Goal: Information Seeking & Learning: Stay updated

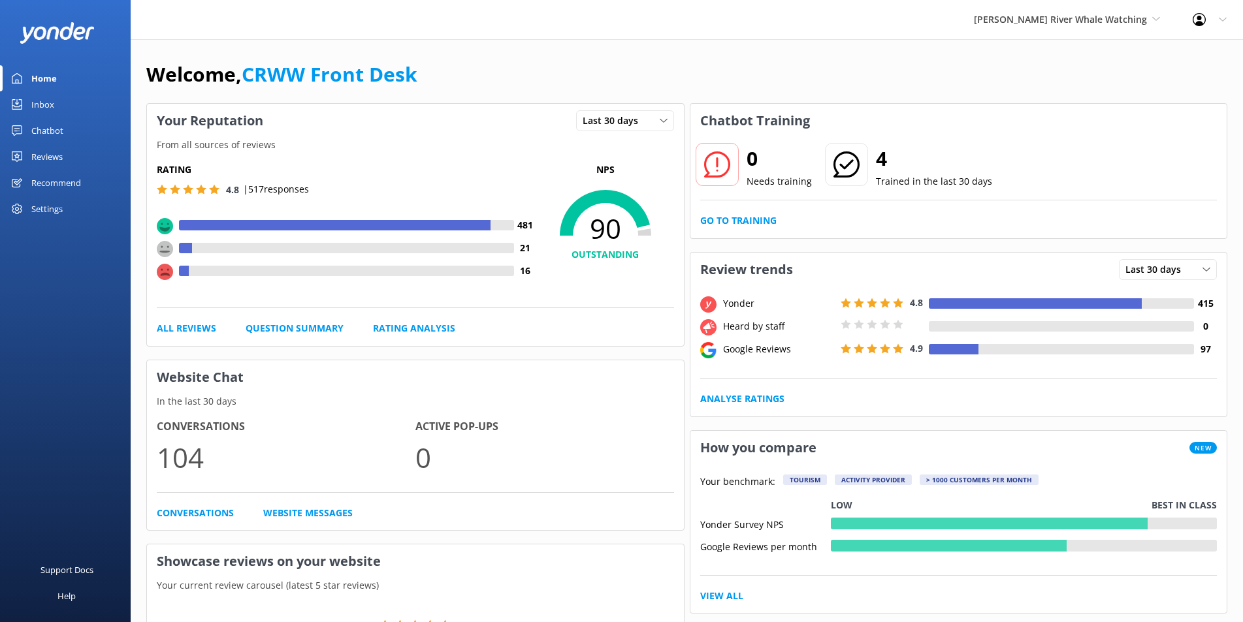
click at [76, 166] on link "Reviews" at bounding box center [65, 157] width 131 height 26
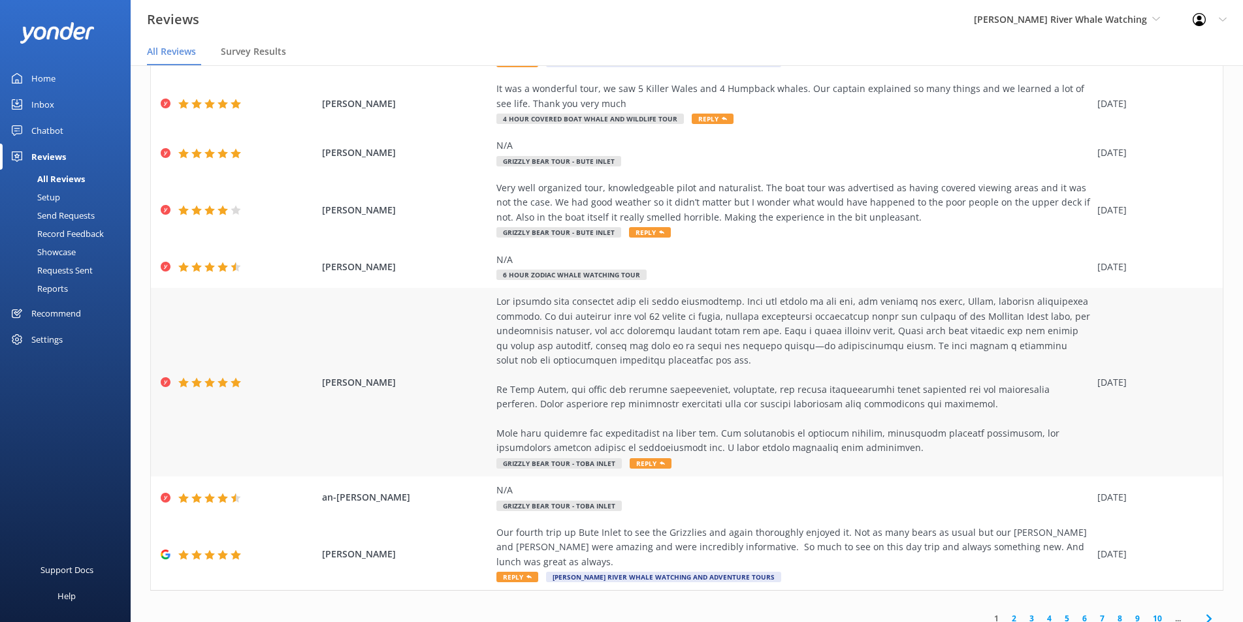
scroll to position [26, 0]
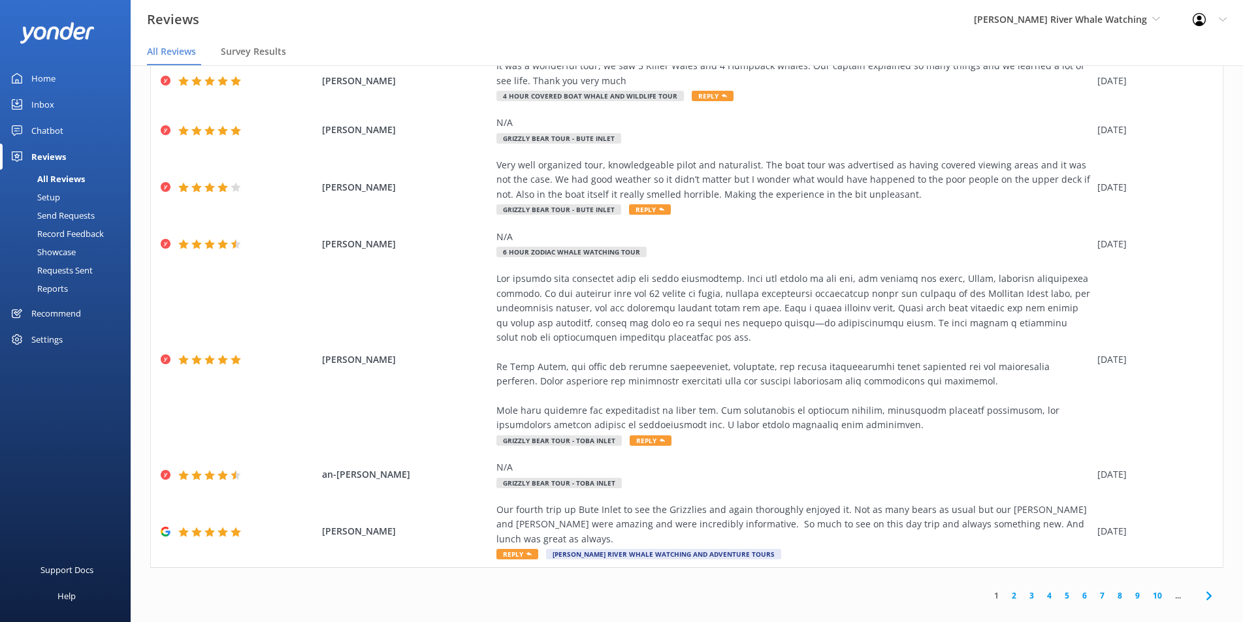
click at [1005, 590] on link "2" at bounding box center [1014, 596] width 18 height 12
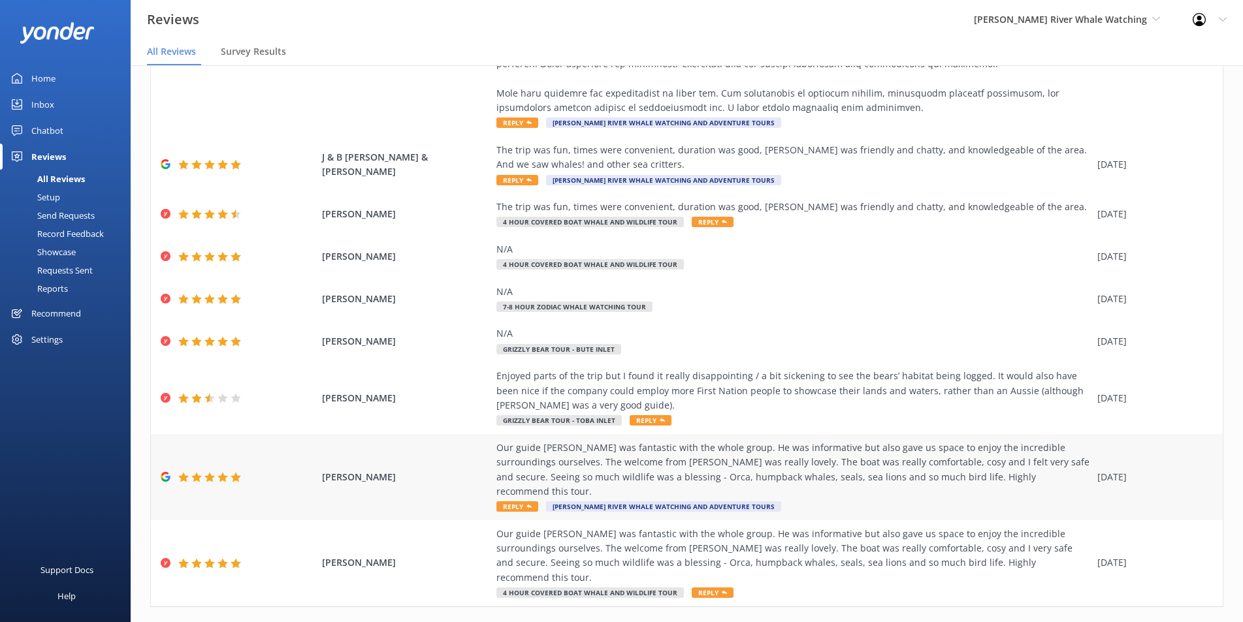
scroll to position [26, 0]
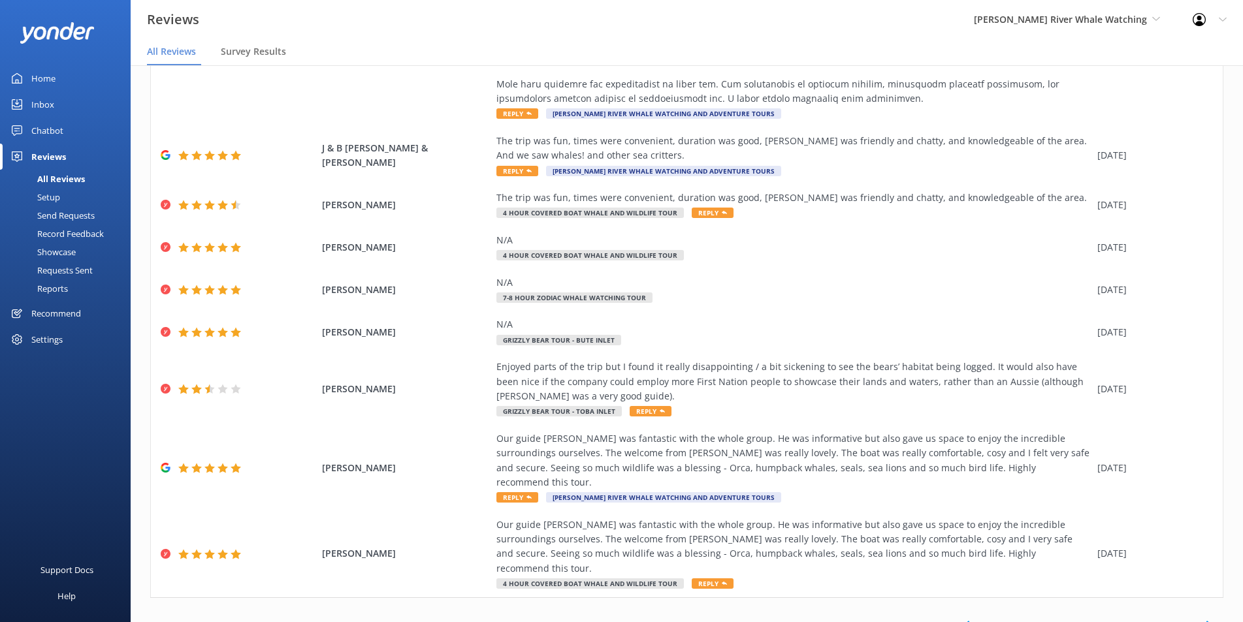
click at [1023, 620] on link "3" at bounding box center [1032, 626] width 18 height 12
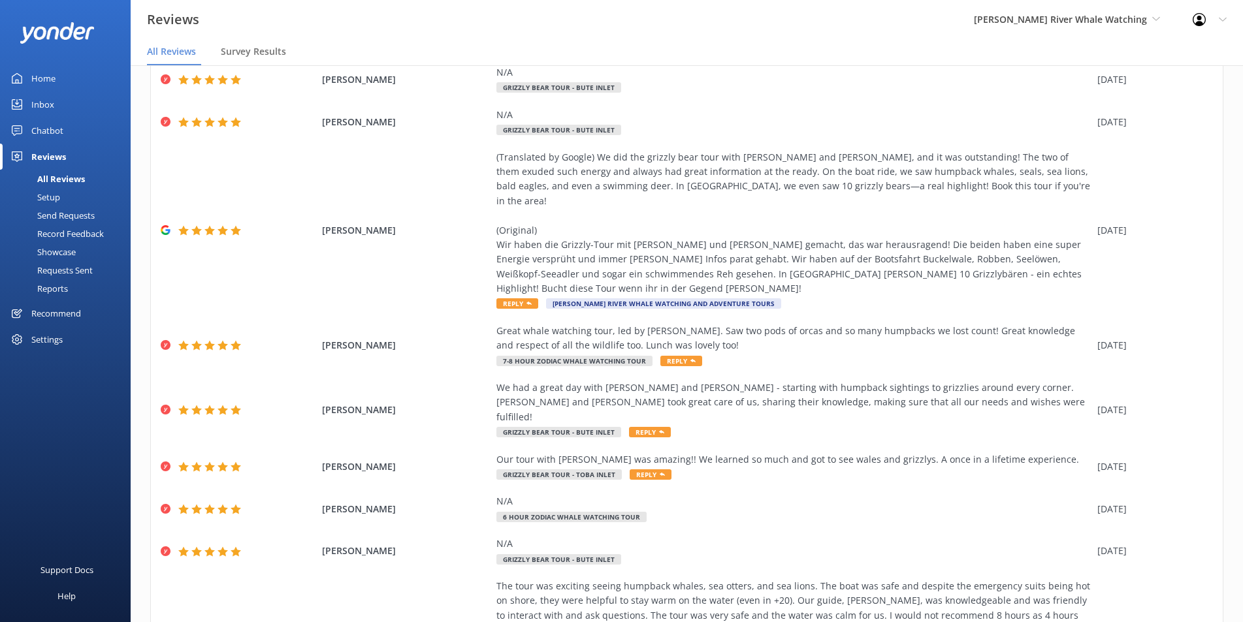
scroll to position [267, 0]
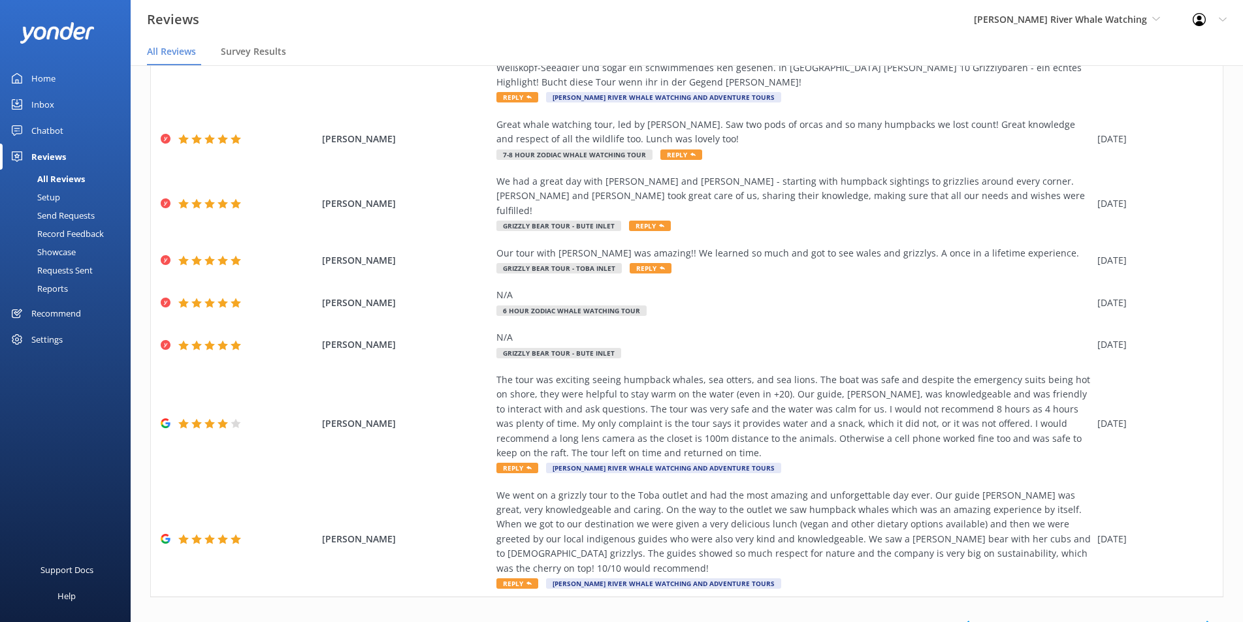
click at [1041, 619] on link "4" at bounding box center [1050, 625] width 18 height 12
